Goal: Use online tool/utility: Use online tool/utility

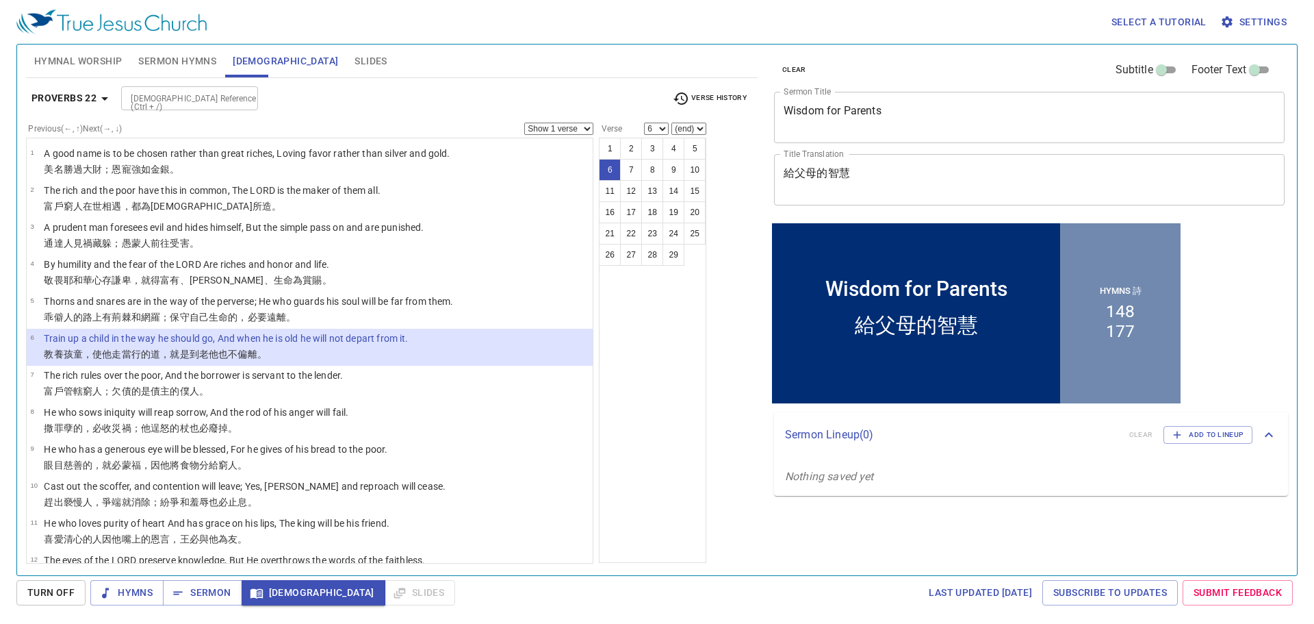
click at [188, 91] on input "[DEMOGRAPHIC_DATA] Reference (Ctrl + /)" at bounding box center [178, 98] width 106 height 16
click at [100, 101] on icon "button" at bounding box center [105, 98] width 16 height 16
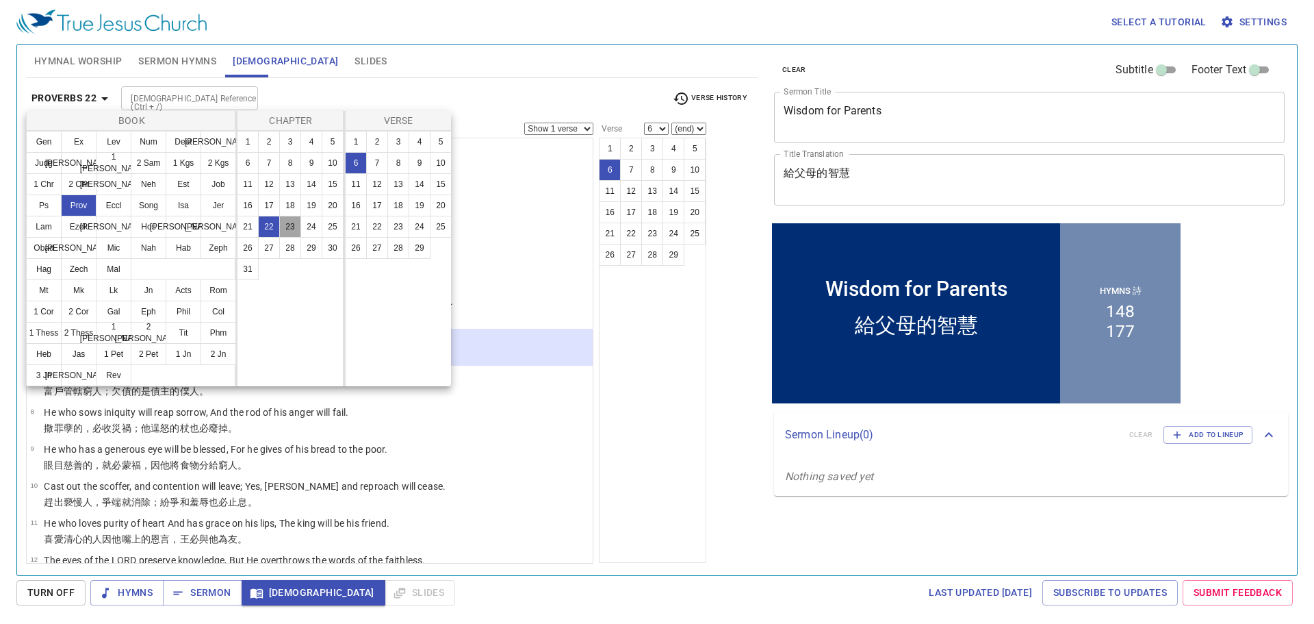
click at [284, 226] on button "23" at bounding box center [290, 227] width 22 height 22
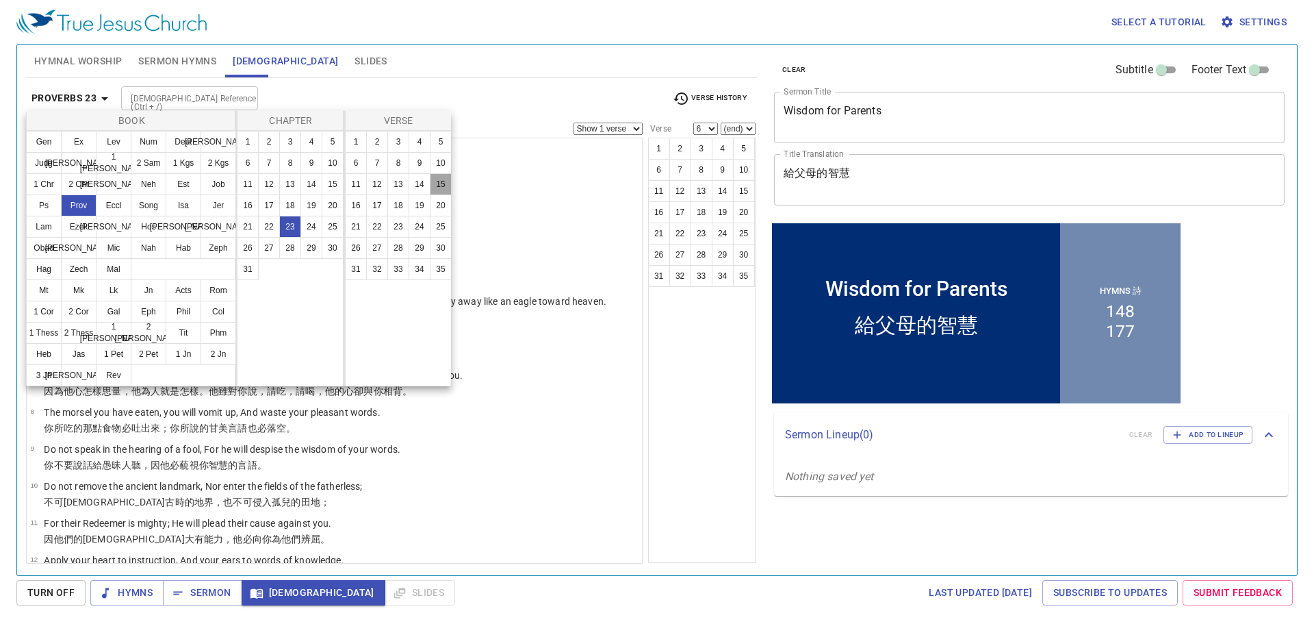
click at [443, 188] on button "15" at bounding box center [441, 184] width 22 height 22
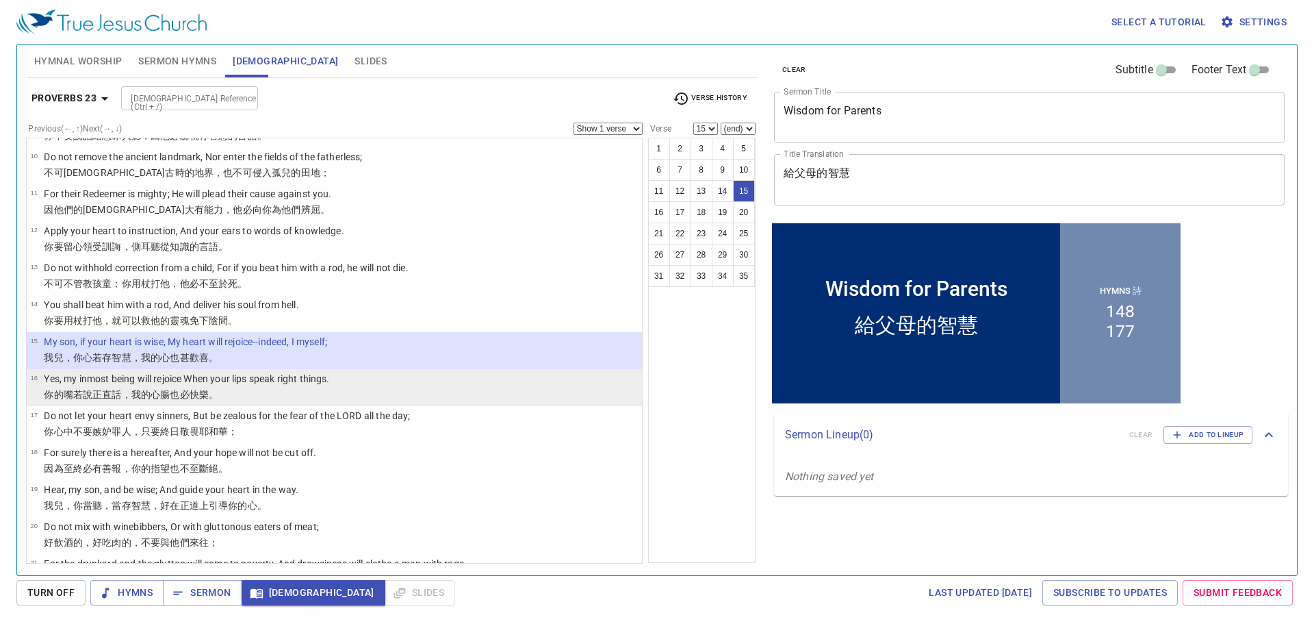
click at [358, 374] on li "16 Yes, my inmost being will rejoice When your lips speak right things. 你的嘴 若說 …" at bounding box center [334, 387] width 615 height 37
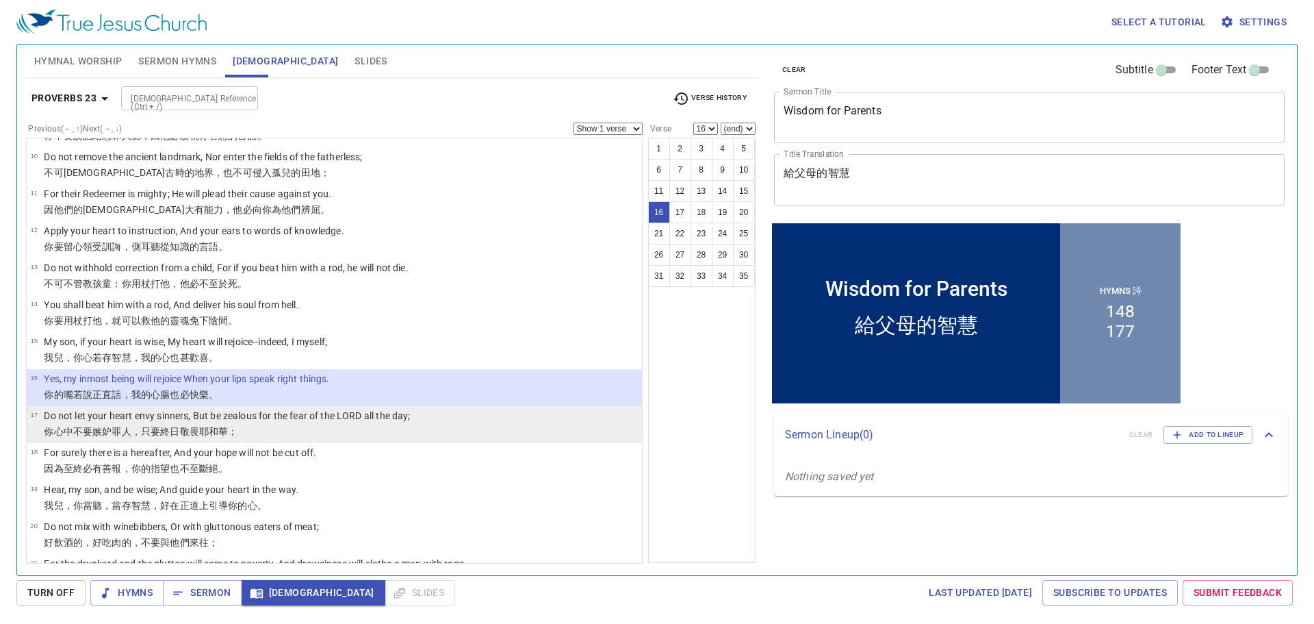
click at [341, 408] on li "17 Do not let your heart envy sinners, But be zealous for the fear of the LORD …" at bounding box center [334, 424] width 615 height 37
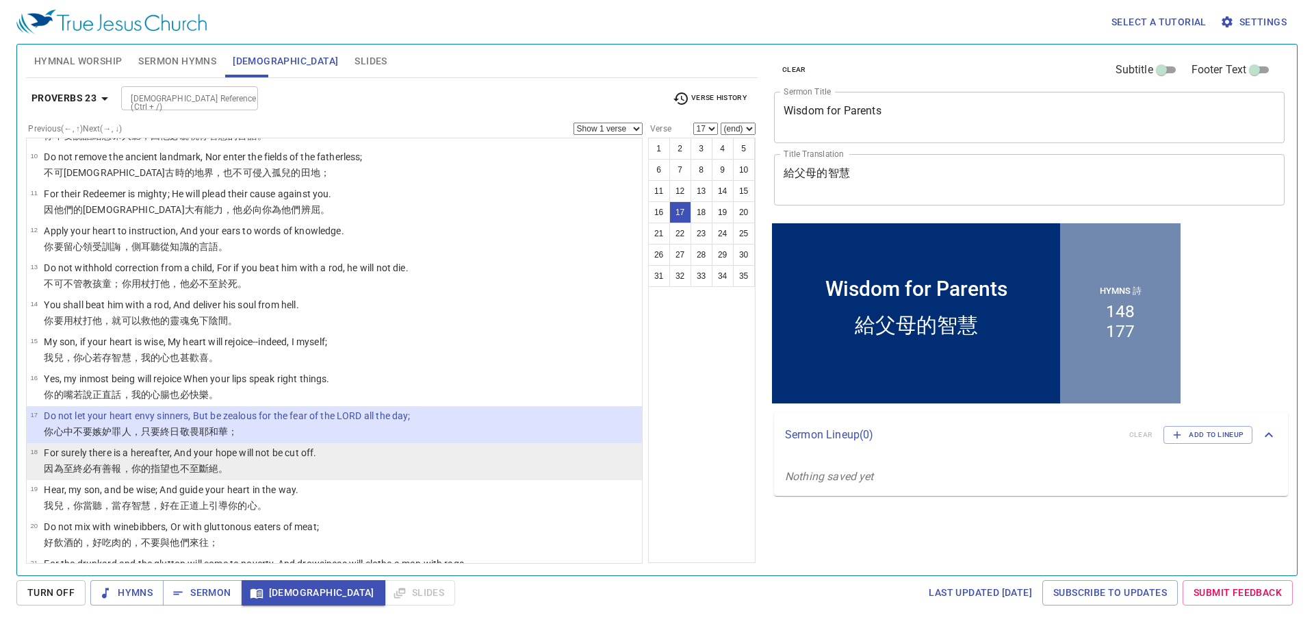
click at [257, 450] on p "For surely there is a hereafter, And your hope will not be cut off." at bounding box center [180, 453] width 272 height 14
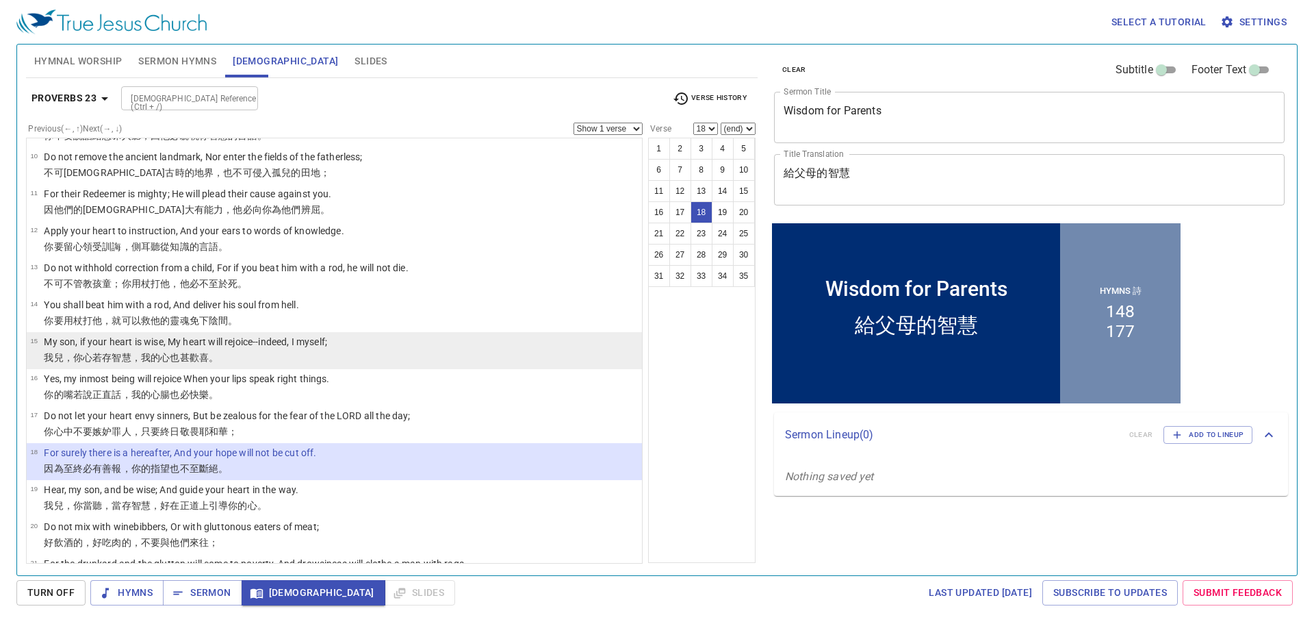
click at [220, 351] on p "我兒 ，你心 若存智慧 ，我 的心 也甚歡喜 。" at bounding box center [185, 357] width 283 height 14
select select "15"
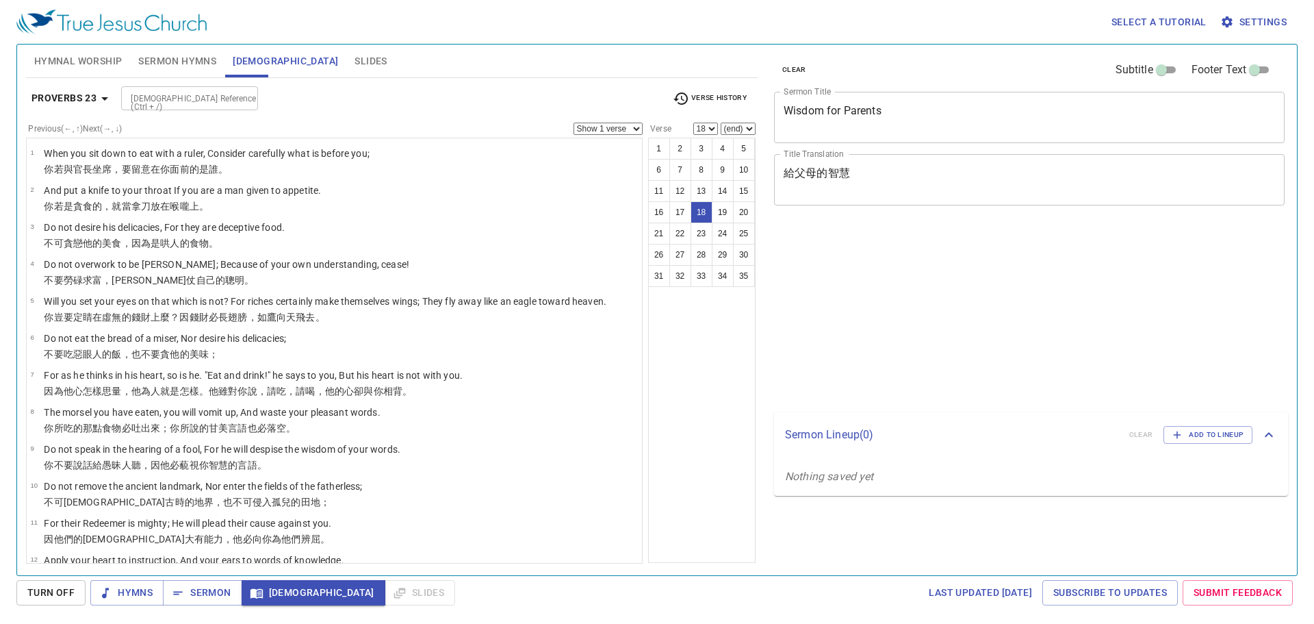
select select "18"
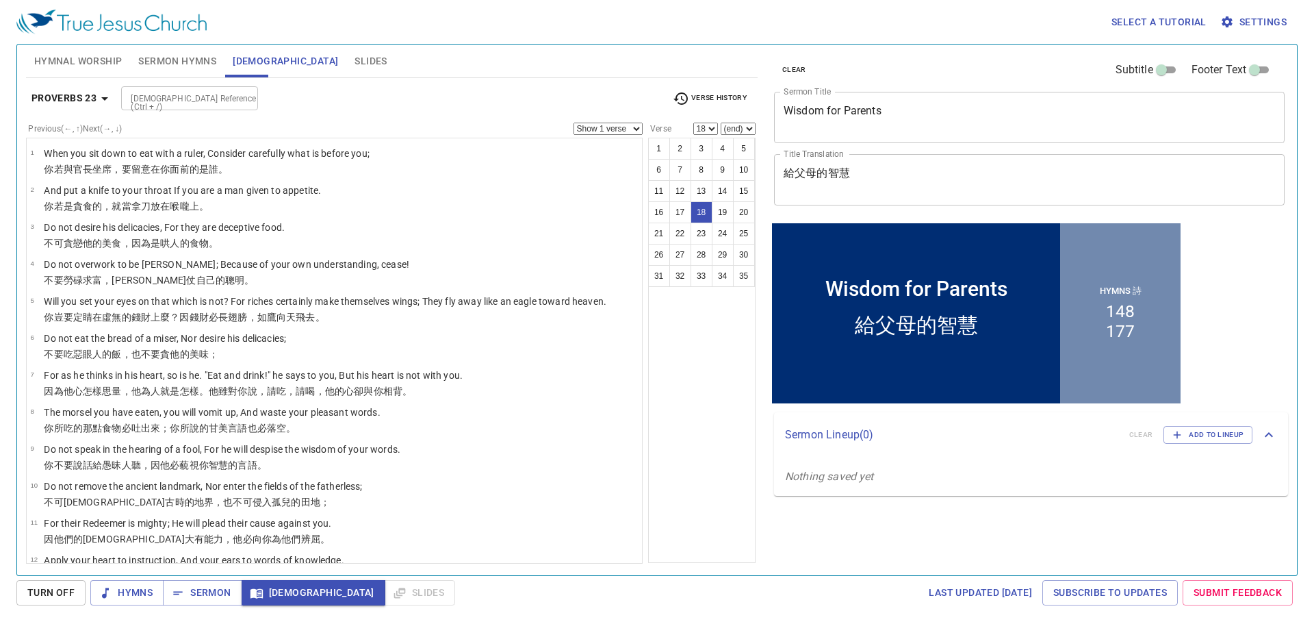
scroll to position [329, 0]
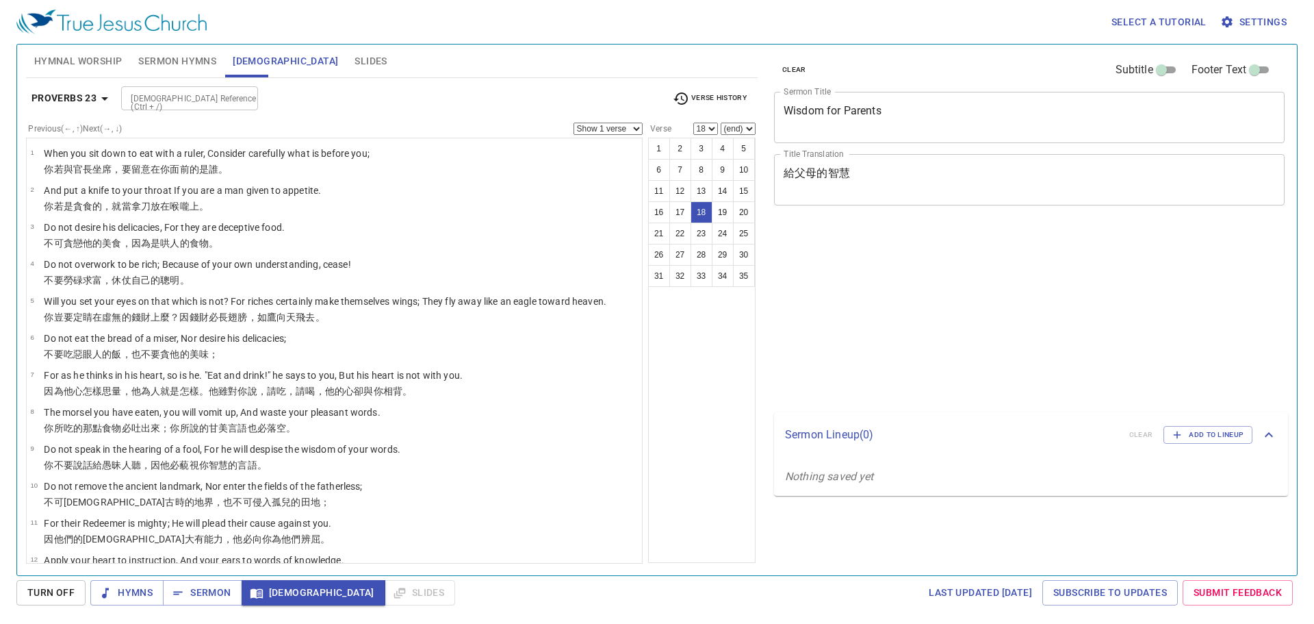
select select "18"
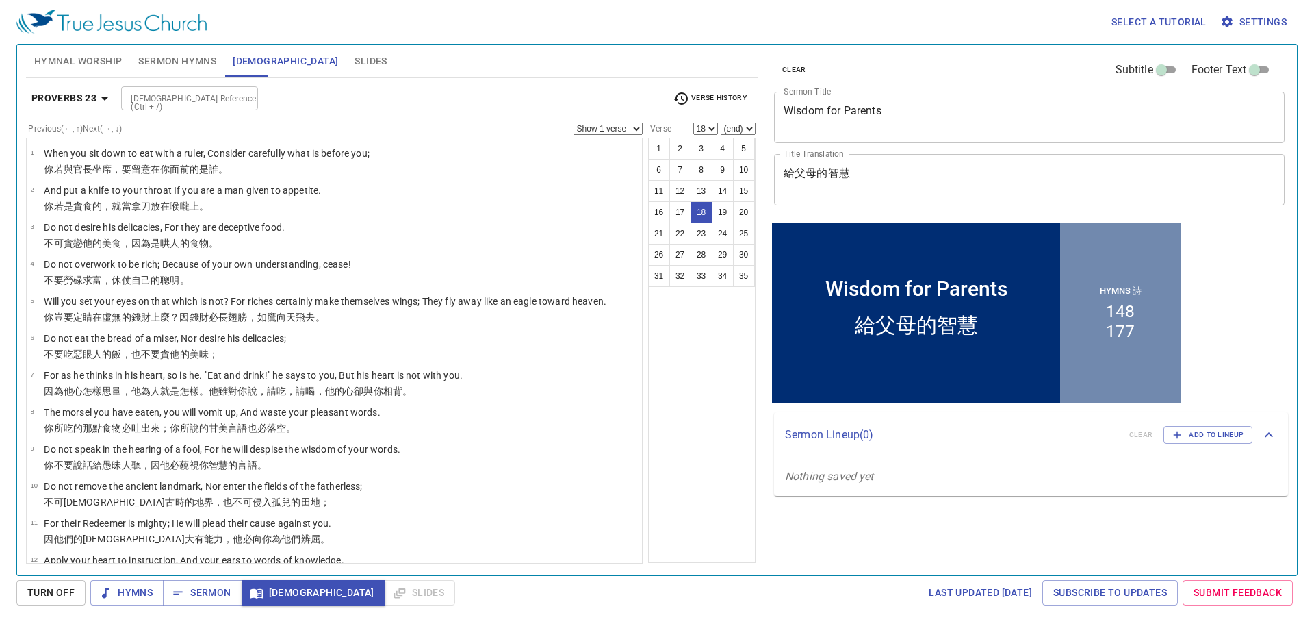
scroll to position [329, 0]
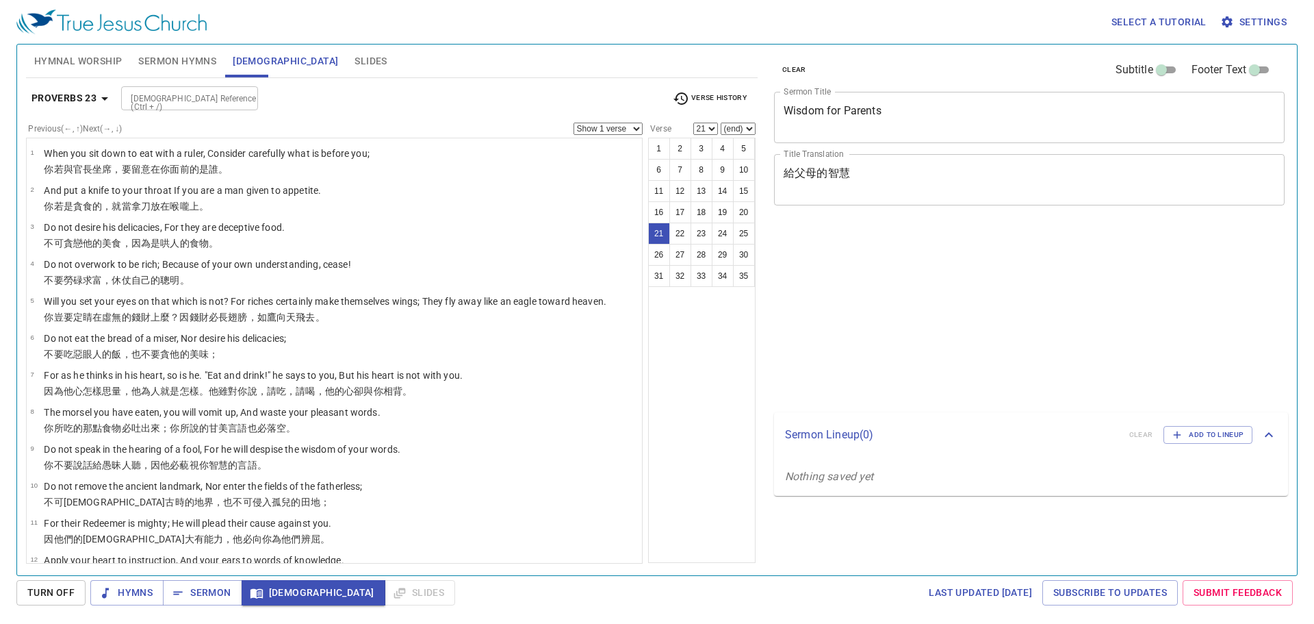
select select "21"
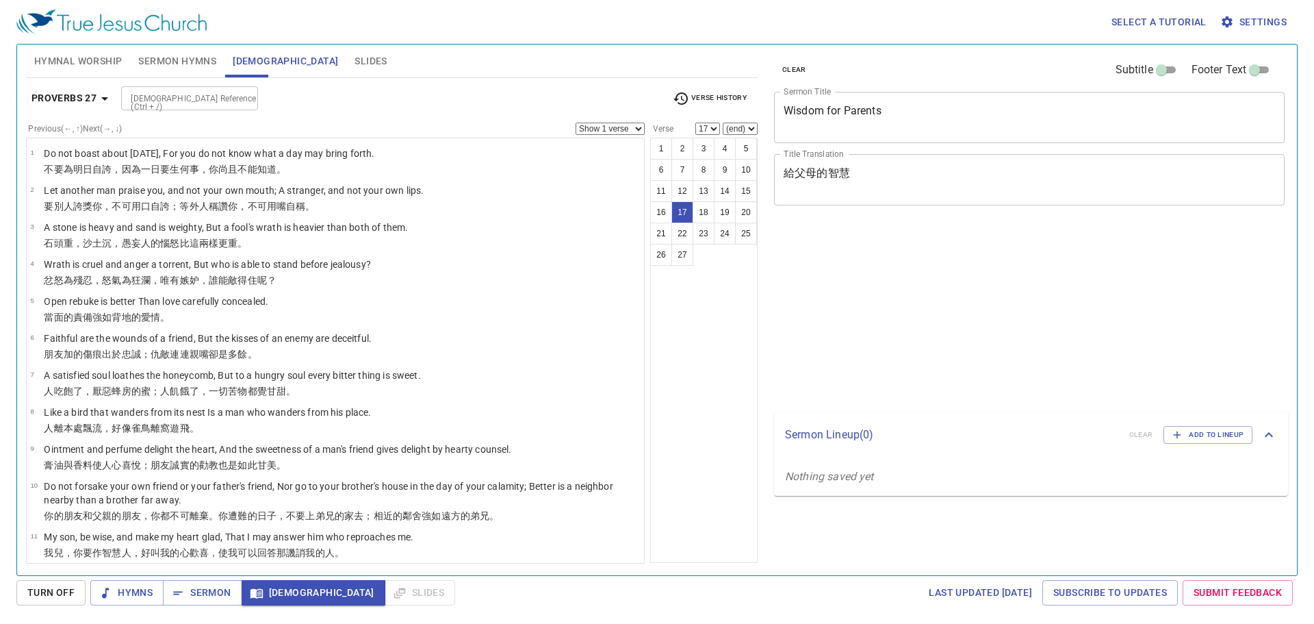
select select "17"
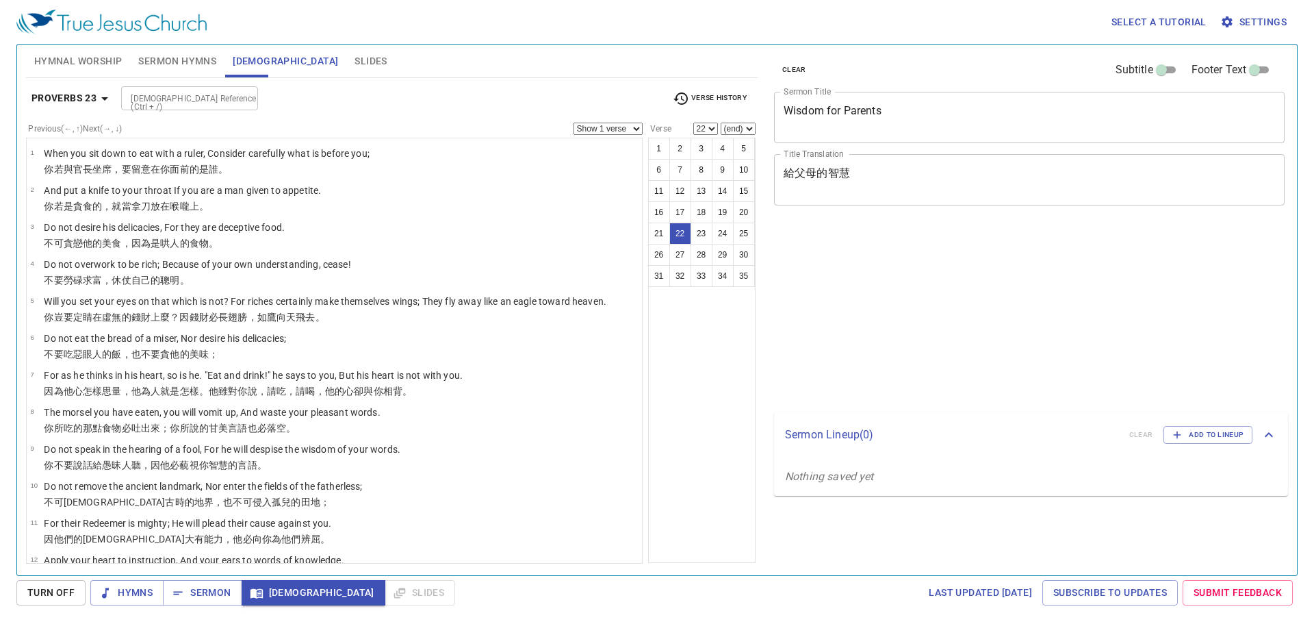
select select "22"
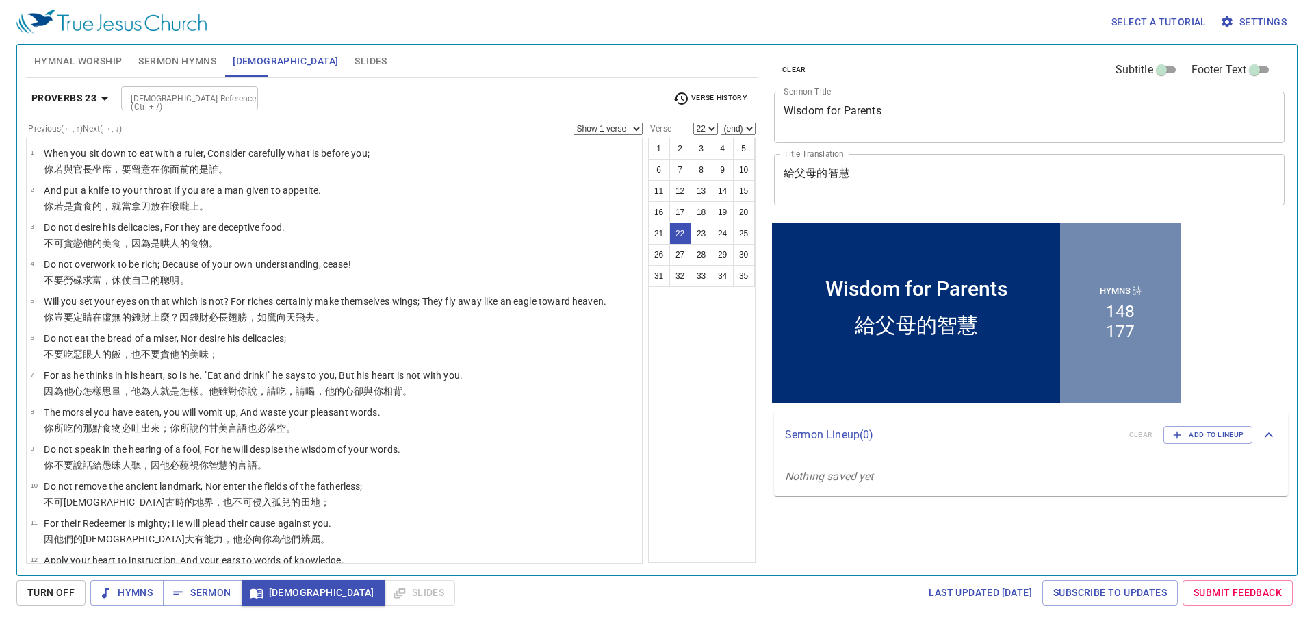
scroll to position [519, 0]
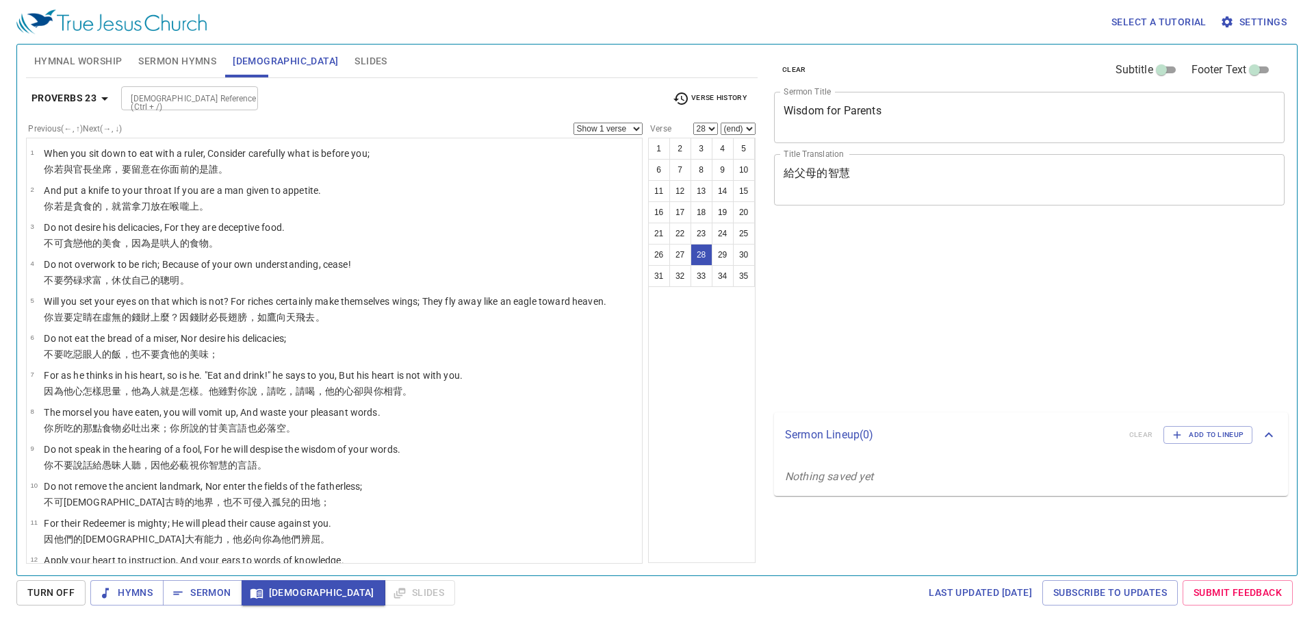
select select "28"
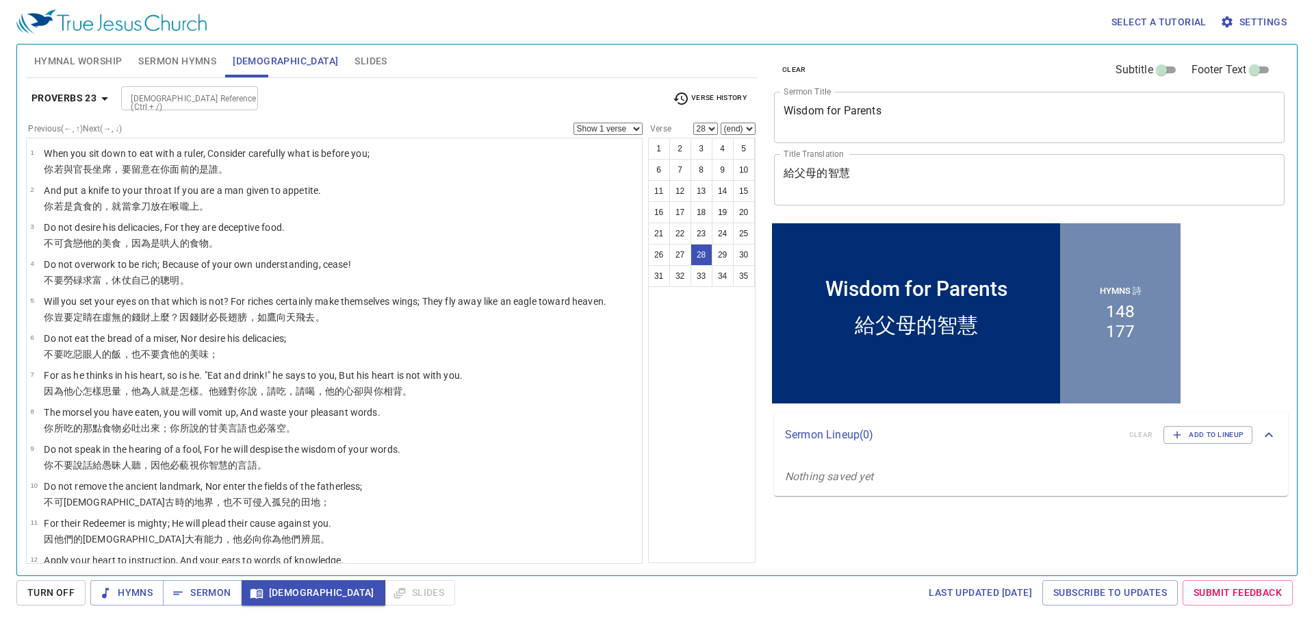
scroll to position [894, 0]
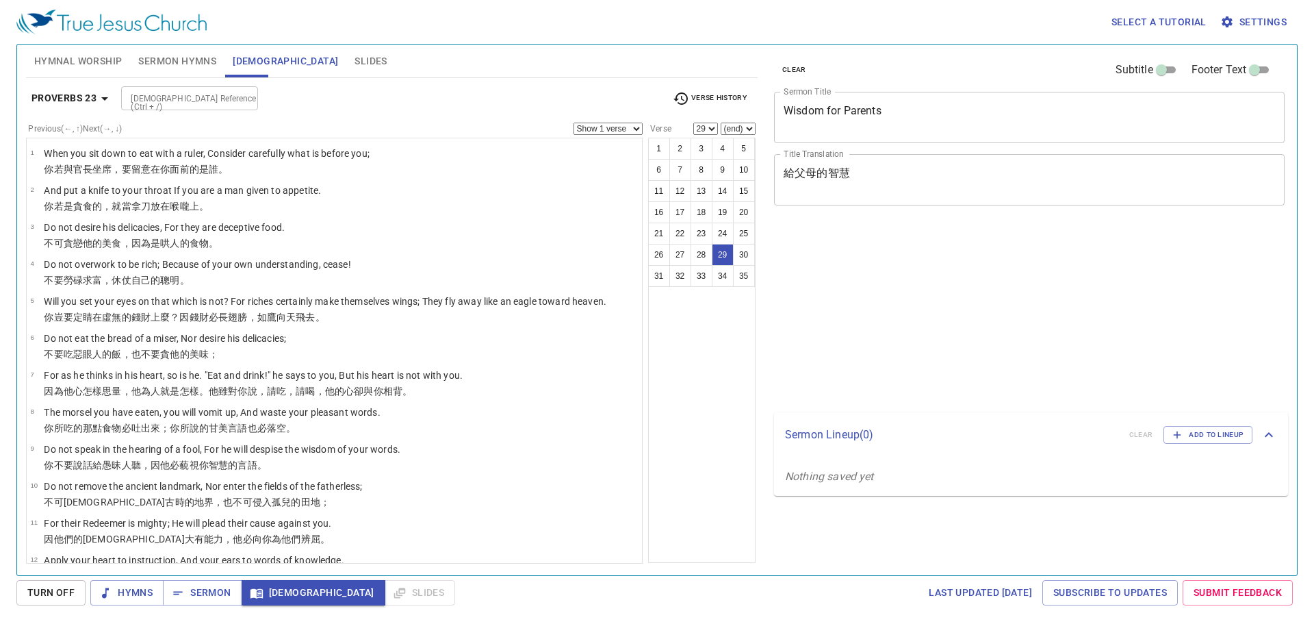
select select "29"
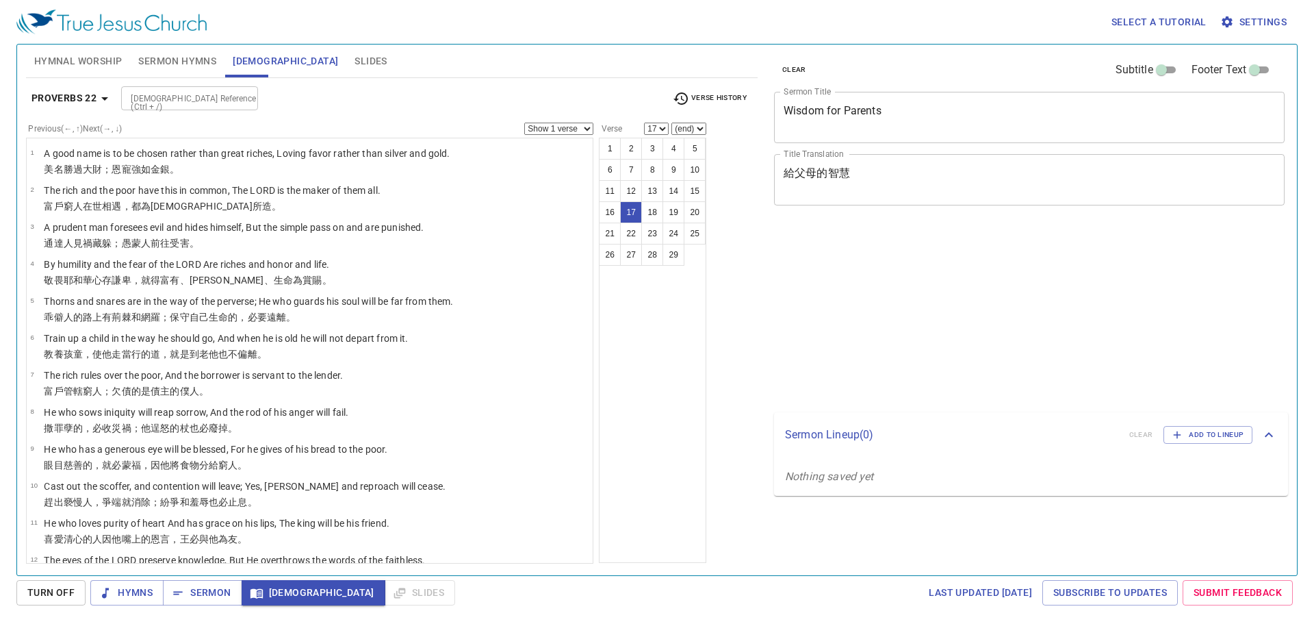
select select "17"
